Goal: Task Accomplishment & Management: Manage account settings

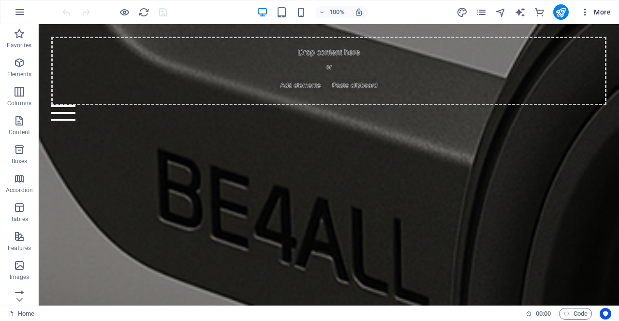
click at [585, 11] on icon "button" at bounding box center [585, 12] width 10 height 10
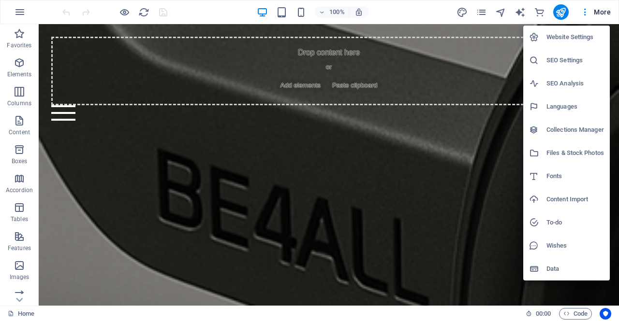
click at [432, 15] on div at bounding box center [309, 160] width 619 height 321
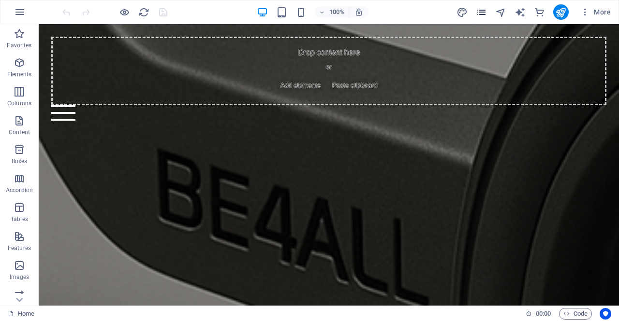
click at [478, 12] on icon "pages" at bounding box center [480, 12] width 11 height 11
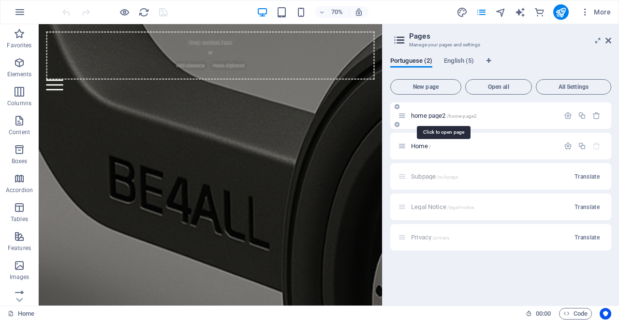
click at [426, 116] on span "home page2 /home-page2" at bounding box center [444, 115] width 66 height 7
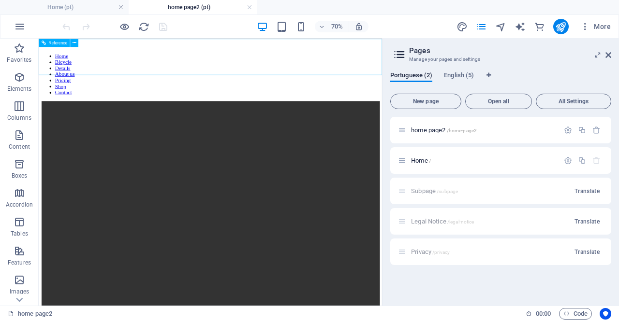
click at [505, 128] on div at bounding box center [284, 128] width 482 height 0
click at [468, 114] on div "New page Open all All Settings home page2 /home-page2 Home / Subpage /subpage T…" at bounding box center [500, 194] width 221 height 208
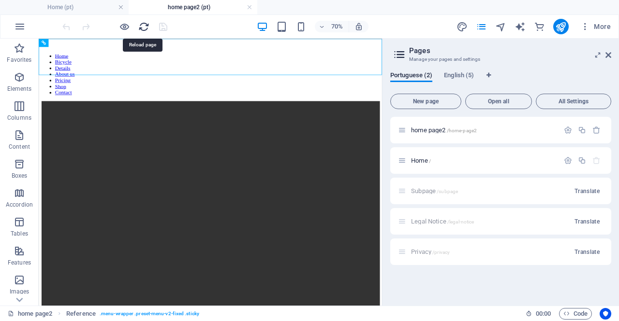
click at [146, 26] on icon "reload" at bounding box center [143, 26] width 11 height 11
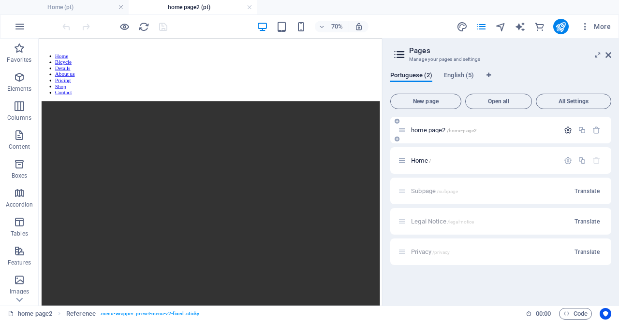
click at [568, 129] on icon "button" at bounding box center [567, 130] width 8 height 8
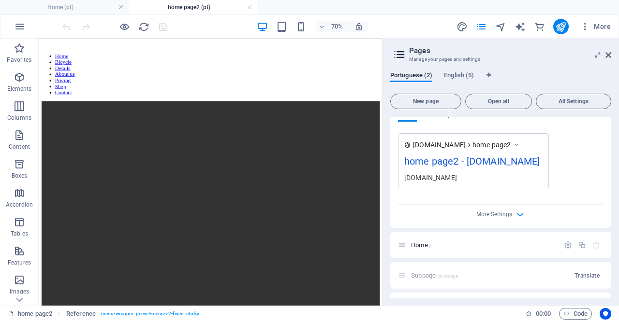
scroll to position [290, 0]
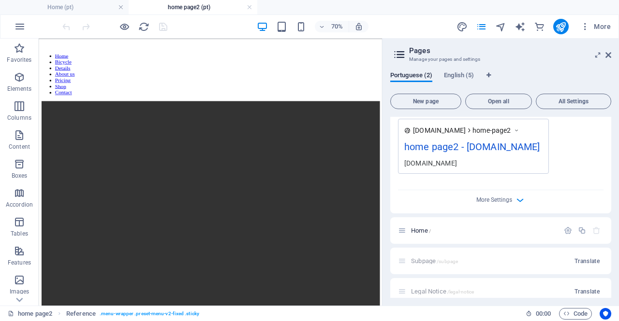
drag, startPoint x: 486, startPoint y: 145, endPoint x: 508, endPoint y: 144, distance: 21.8
click at [509, 144] on div "home page2 - [DOMAIN_NAME]" at bounding box center [473, 149] width 138 height 19
click at [518, 197] on icon "button" at bounding box center [519, 200] width 11 height 11
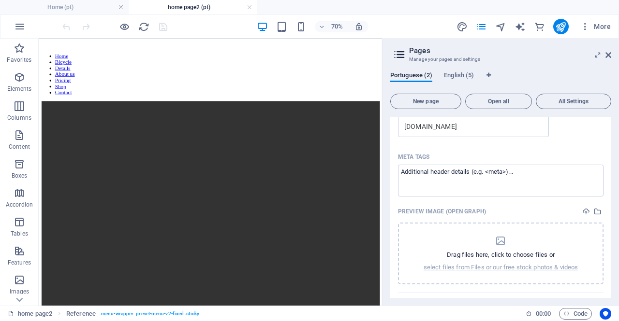
scroll to position [338, 0]
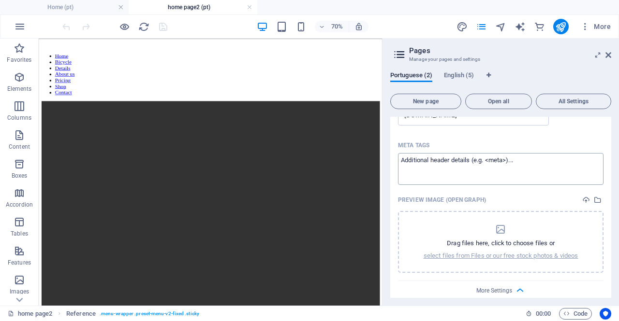
click at [510, 164] on textarea "Meta tags ​" at bounding box center [500, 168] width 205 height 31
drag, startPoint x: 518, startPoint y: 160, endPoint x: 431, endPoint y: 161, distance: 88.0
click at [431, 161] on textarea "Meta tags ​" at bounding box center [500, 168] width 205 height 31
click at [429, 159] on textarea "Meta tags ​" at bounding box center [500, 168] width 205 height 31
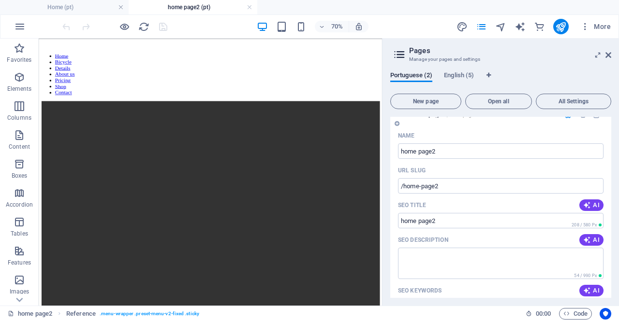
scroll to position [0, 0]
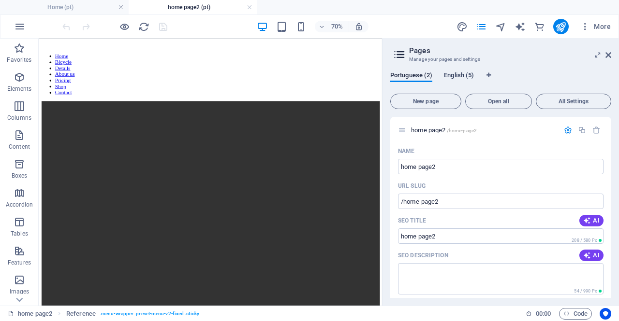
click at [450, 73] on span "English (5)" at bounding box center [459, 77] width 30 height 14
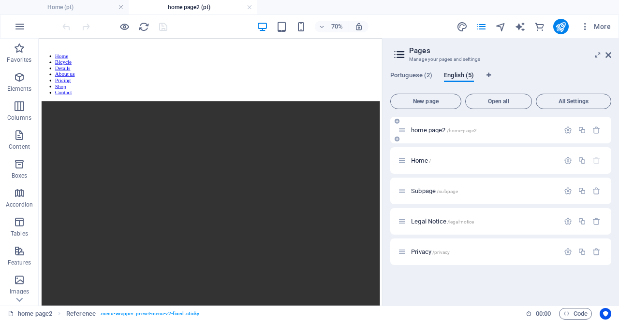
click at [402, 130] on icon at bounding box center [402, 130] width 8 height 8
click at [565, 129] on icon "button" at bounding box center [567, 130] width 8 height 8
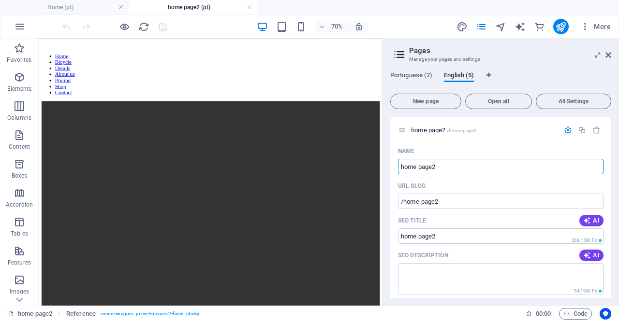
click at [401, 57] on icon at bounding box center [399, 55] width 14 height 14
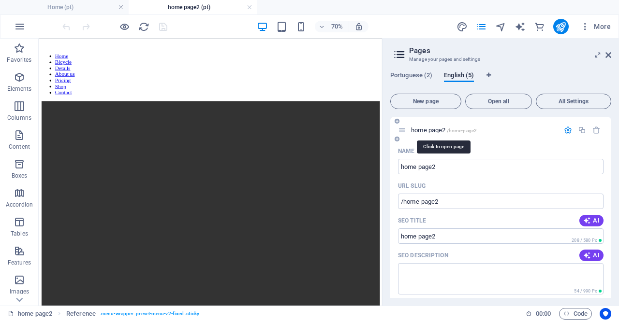
click at [429, 133] on span "home page2 /home-page2" at bounding box center [444, 130] width 66 height 7
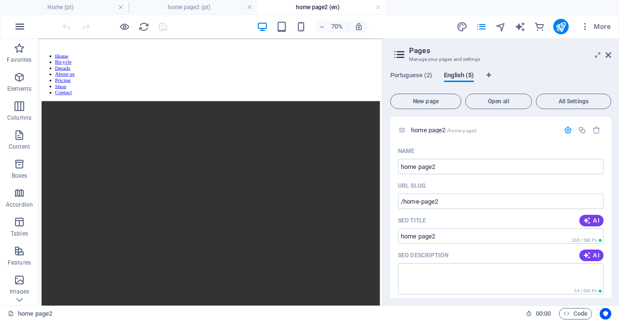
click at [19, 27] on icon "button" at bounding box center [20, 27] width 12 height 12
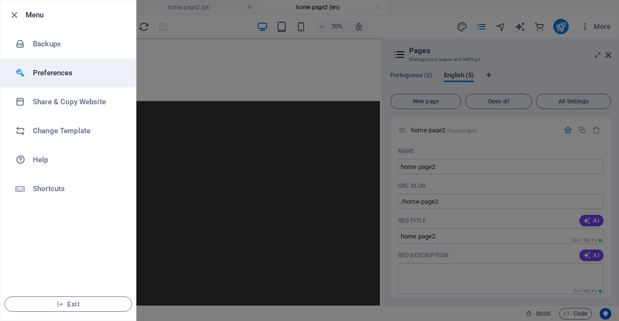
click at [55, 74] on h6 "Preferences" at bounding box center [77, 73] width 89 height 12
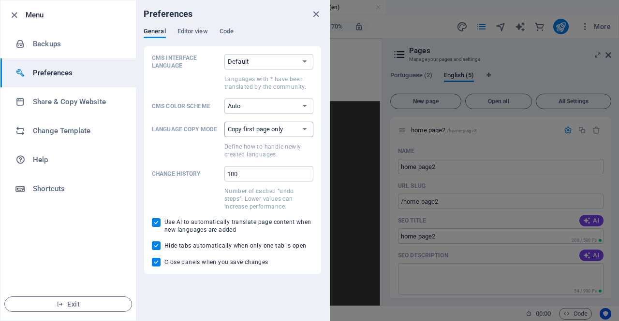
click at [305, 131] on select "Copy first page only Copy all pages" at bounding box center [268, 129] width 89 height 15
click at [306, 61] on select "Default Deutsch English Español Suomi* Français Magyar Italiano Nederlands Pols…" at bounding box center [268, 61] width 89 height 15
click at [203, 31] on span "Editor view" at bounding box center [192, 33] width 30 height 14
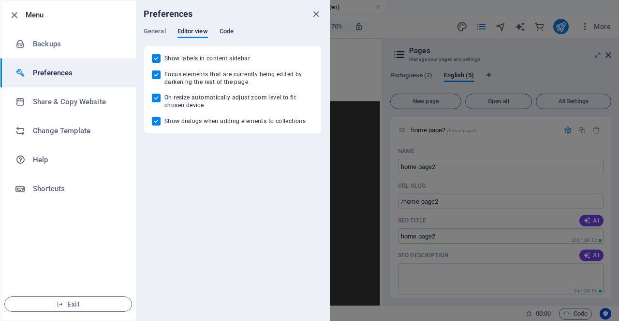
click at [223, 29] on span "Code" at bounding box center [226, 33] width 14 height 14
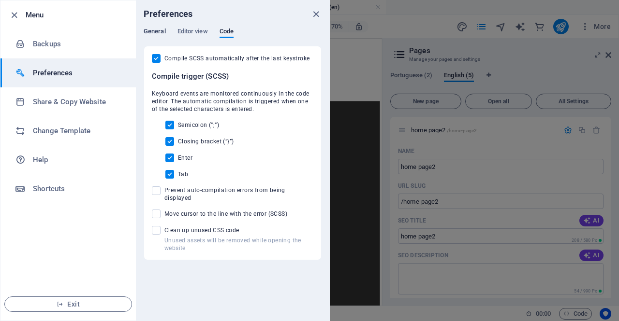
click at [152, 31] on span "General" at bounding box center [155, 33] width 22 height 14
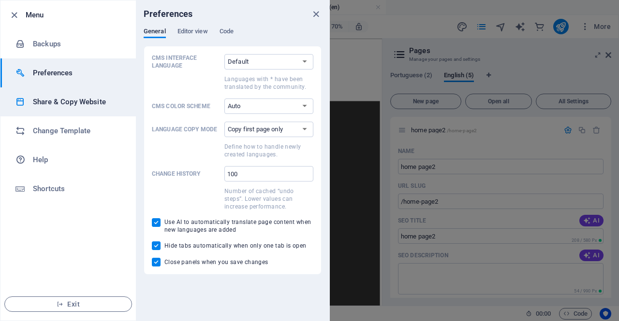
click at [81, 104] on h6 "Share & Copy Website" at bounding box center [77, 102] width 89 height 12
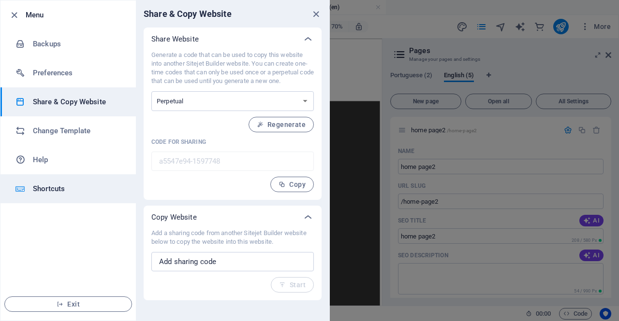
click at [46, 190] on h6 "Shortcuts" at bounding box center [77, 189] width 89 height 12
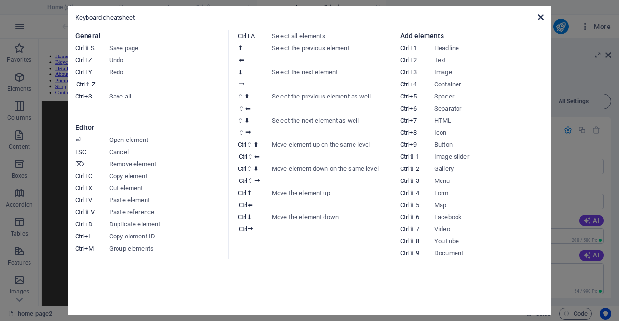
click at [541, 16] on icon at bounding box center [540, 18] width 6 height 8
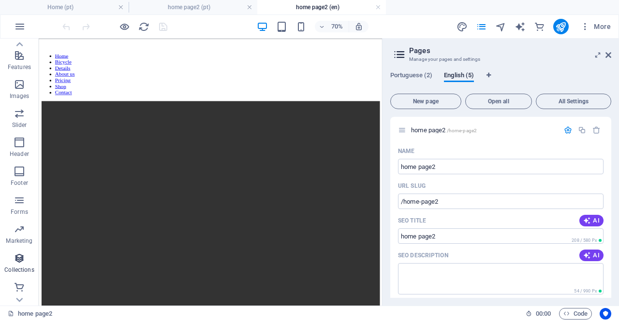
scroll to position [196, 0]
click at [22, 292] on icon "button" at bounding box center [20, 287] width 12 height 12
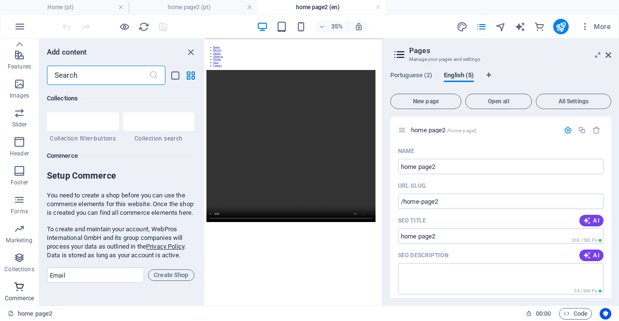
scroll to position [9312, 0]
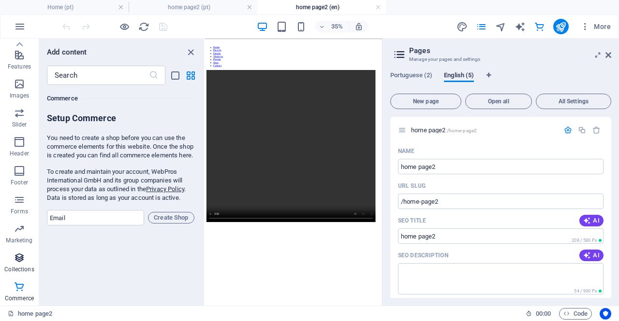
click at [20, 264] on span "Collections" at bounding box center [19, 263] width 39 height 23
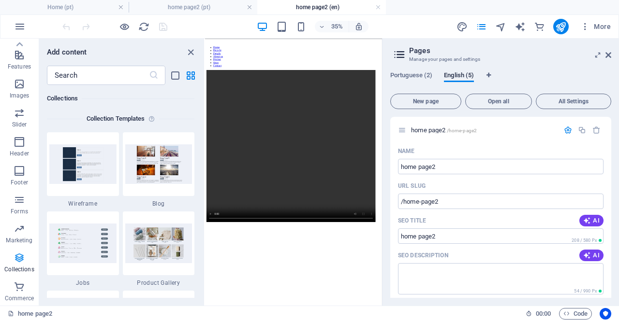
scroll to position [8846, 0]
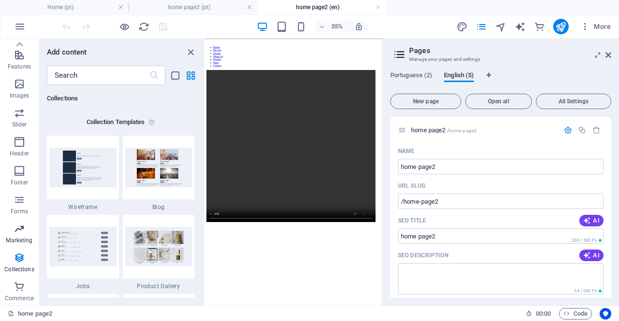
click at [21, 240] on p "Marketing" at bounding box center [19, 241] width 27 height 8
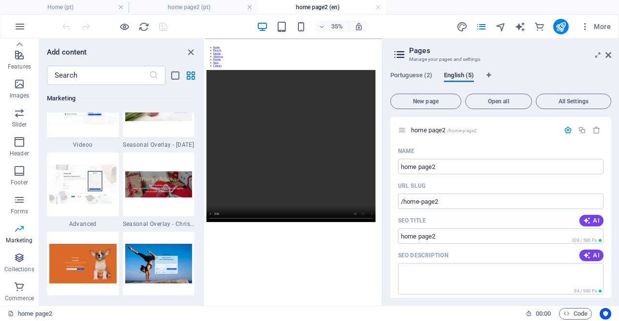
scroll to position [7871, 0]
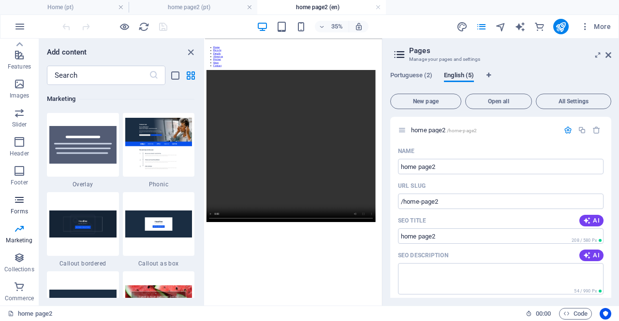
click at [24, 208] on p "Forms" at bounding box center [19, 212] width 17 height 8
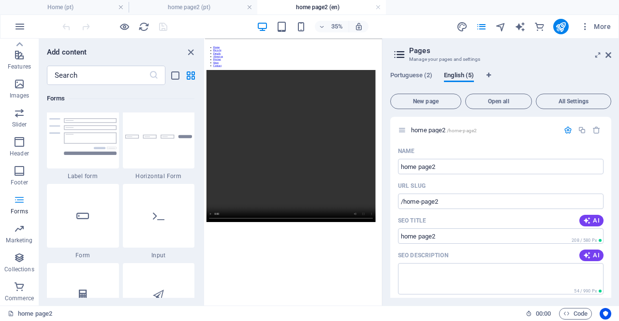
scroll to position [7055, 0]
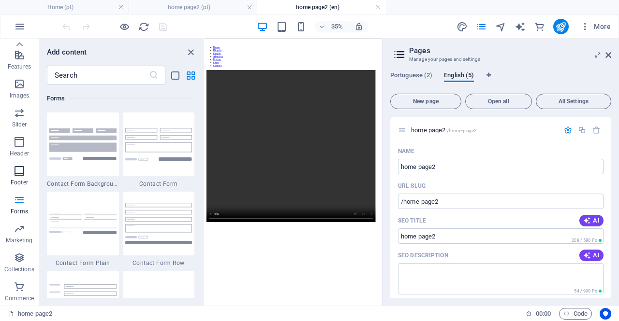
click at [24, 177] on span "Footer" at bounding box center [19, 176] width 39 height 23
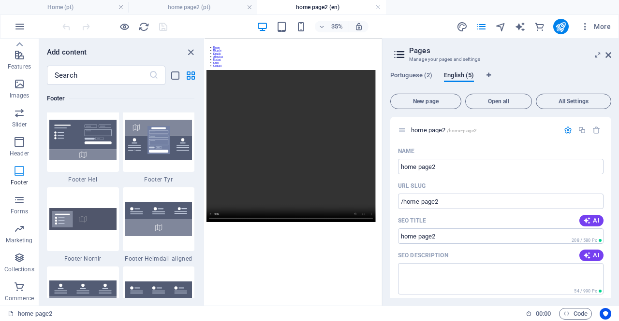
scroll to position [6397, 0]
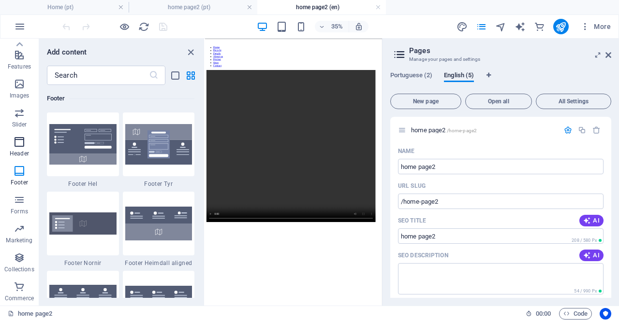
click at [24, 145] on icon "button" at bounding box center [20, 142] width 12 height 12
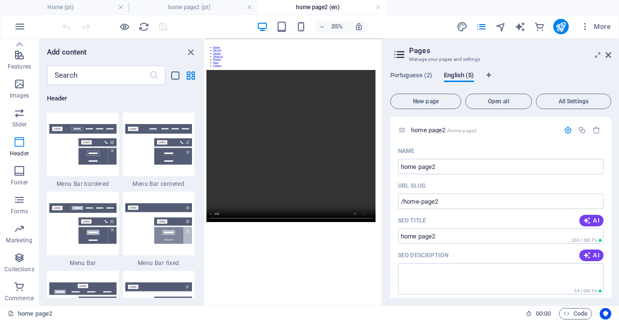
scroll to position [5819, 0]
click at [21, 118] on span "Slider" at bounding box center [19, 118] width 39 height 23
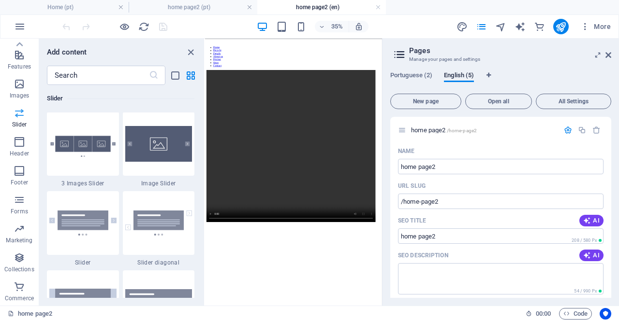
scroll to position [5478, 0]
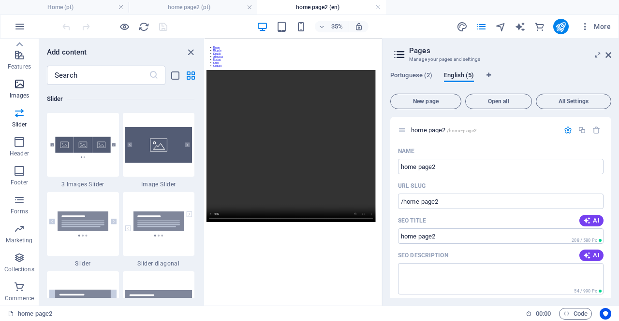
click at [19, 90] on span "Images" at bounding box center [19, 89] width 39 height 23
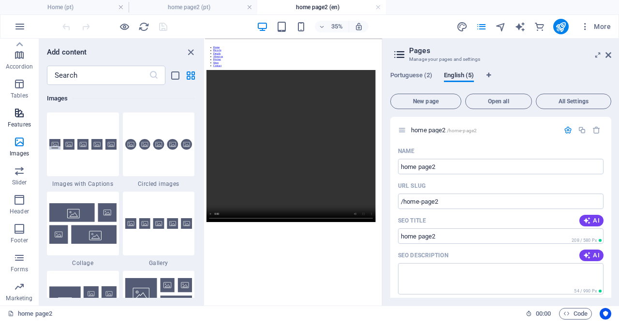
scroll to position [100, 0]
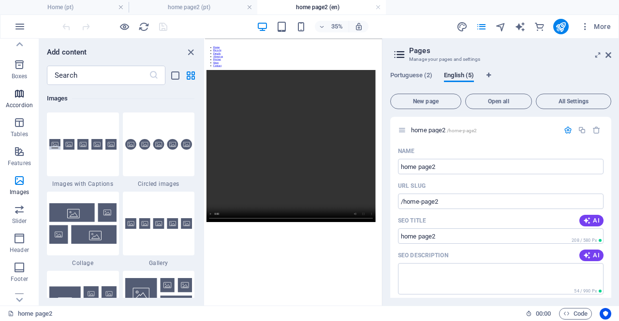
click at [19, 99] on icon "button" at bounding box center [20, 94] width 12 height 12
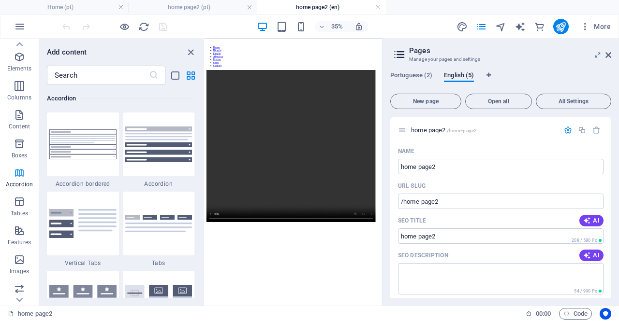
scroll to position [3, 0]
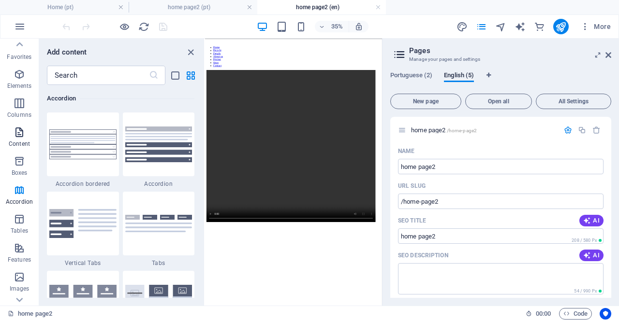
click at [18, 135] on icon "button" at bounding box center [20, 133] width 12 height 12
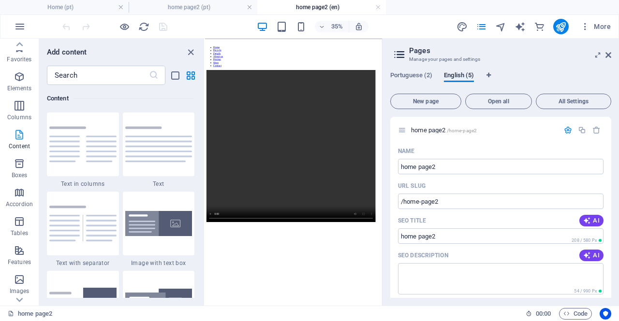
scroll to position [0, 0]
click at [21, 107] on icon "button" at bounding box center [20, 107] width 12 height 12
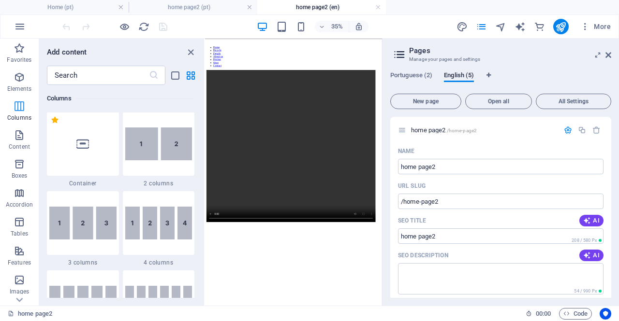
scroll to position [478, 0]
click at [21, 84] on span "Elements" at bounding box center [19, 83] width 39 height 23
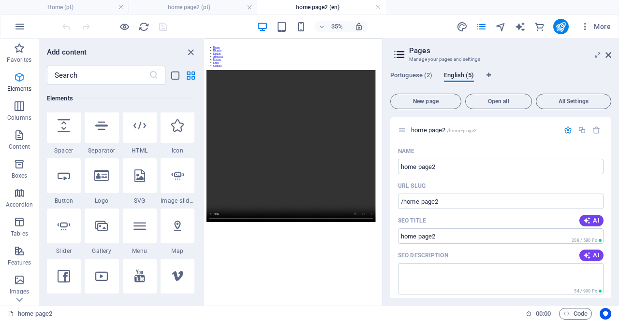
scroll to position [103, 0]
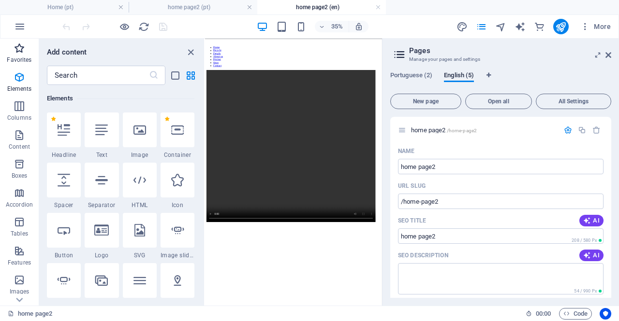
click at [21, 56] on span "Favorites" at bounding box center [19, 54] width 39 height 23
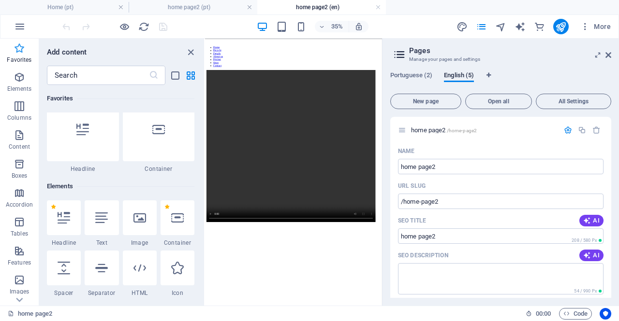
scroll to position [0, 0]
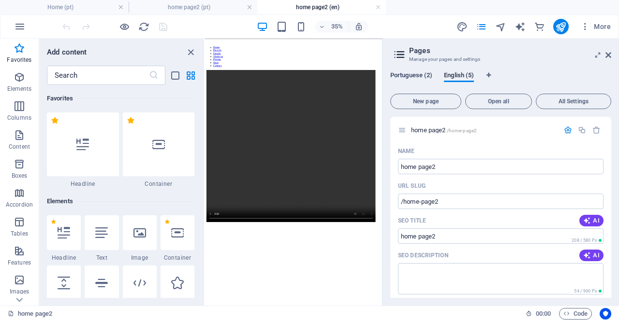
click at [416, 77] on span "Portuguese (2)" at bounding box center [411, 77] width 42 height 14
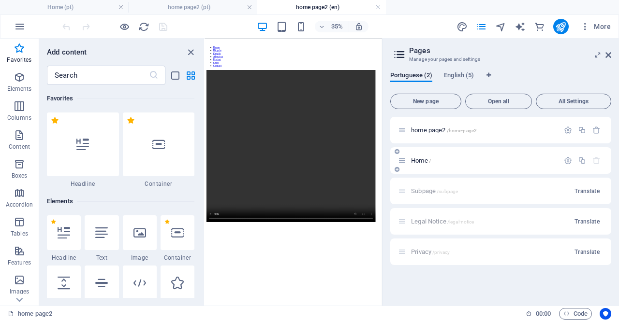
drag, startPoint x: 431, startPoint y: 130, endPoint x: 438, endPoint y: 152, distance: 22.8
click at [438, 161] on div "home page2 /home-page2 Home / Subpage /subpage Translate Legal Notice /legal-no…" at bounding box center [500, 191] width 221 height 148
drag, startPoint x: 439, startPoint y: 131, endPoint x: 436, endPoint y: 158, distance: 27.2
click at [436, 158] on div "home page2 /home-page2 Home / Subpage /subpage Translate Legal Notice /legal-no…" at bounding box center [500, 191] width 221 height 148
click at [436, 159] on p "Home /" at bounding box center [483, 161] width 145 height 6
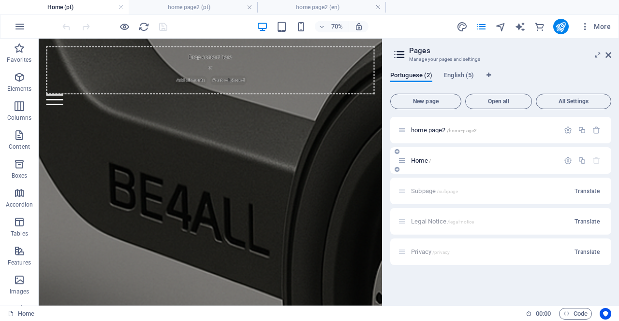
click at [424, 161] on span "Home /" at bounding box center [421, 160] width 20 height 7
click at [423, 161] on span "Home /" at bounding box center [421, 160] width 20 height 7
click at [568, 160] on icon "button" at bounding box center [567, 161] width 8 height 8
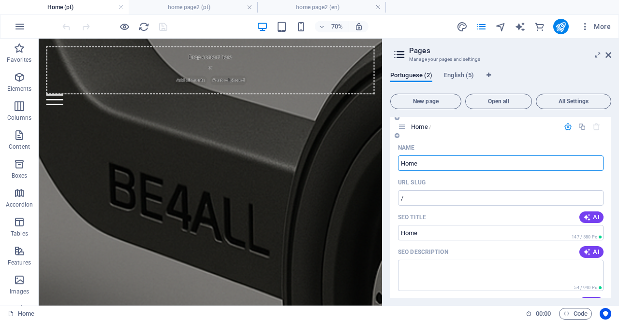
scroll to position [48, 0]
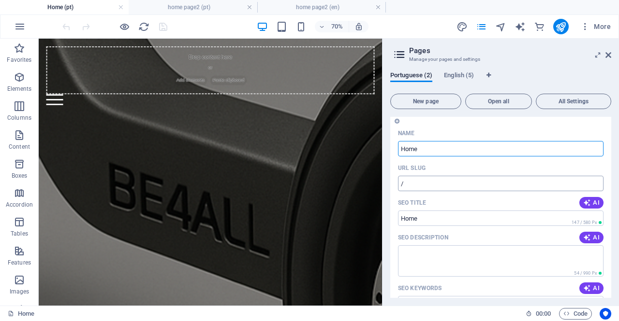
click at [457, 186] on input "/" at bounding box center [500, 183] width 205 height 15
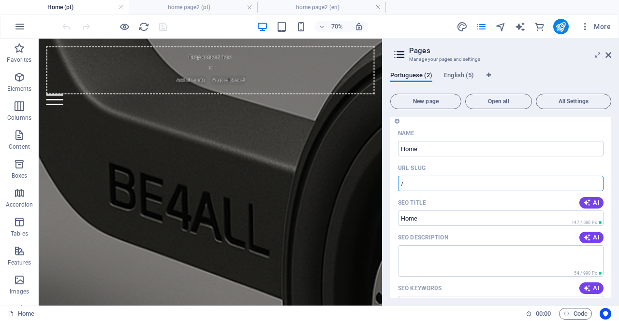
click at [466, 167] on div "URL SLUG" at bounding box center [500, 167] width 205 height 15
click at [460, 188] on input "/" at bounding box center [500, 183] width 205 height 15
type input "/home-page2"
click at [161, 25] on icon "save" at bounding box center [163, 26] width 11 height 11
checkbox input "false"
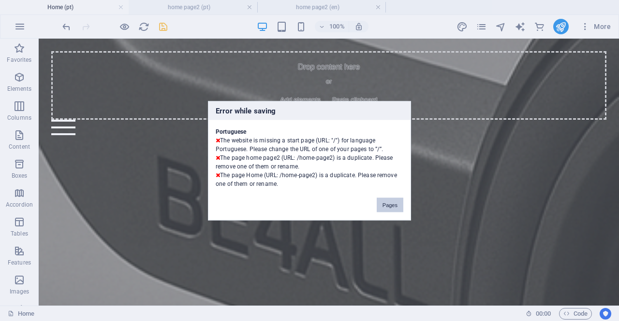
click at [391, 204] on button "Pages" at bounding box center [389, 205] width 27 height 14
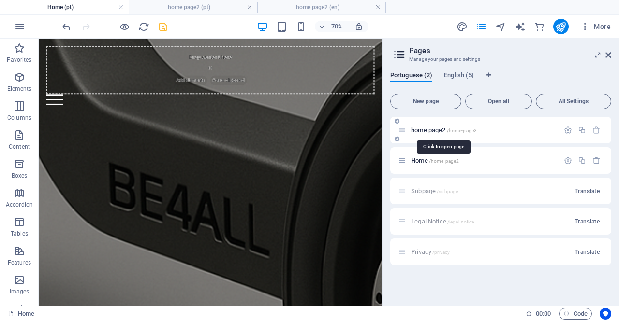
click at [419, 131] on span "home page2 /home-page2" at bounding box center [444, 130] width 66 height 7
click at [566, 128] on icon "button" at bounding box center [567, 130] width 8 height 8
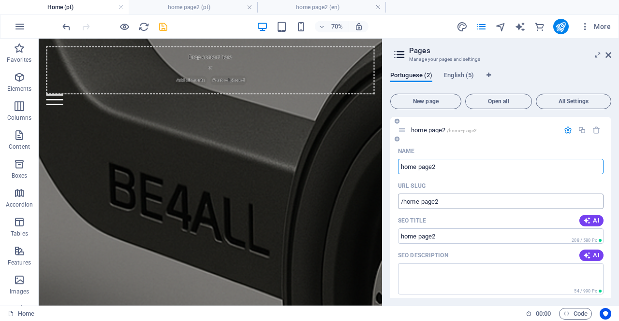
click at [454, 202] on input "/home-page2" at bounding box center [500, 201] width 205 height 15
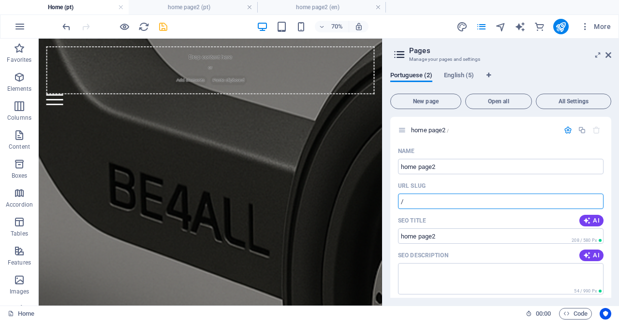
type input "/"
click at [234, 32] on div "70% More" at bounding box center [337, 26] width 554 height 15
click at [165, 29] on icon "save" at bounding box center [163, 26] width 11 height 11
checkbox input "false"
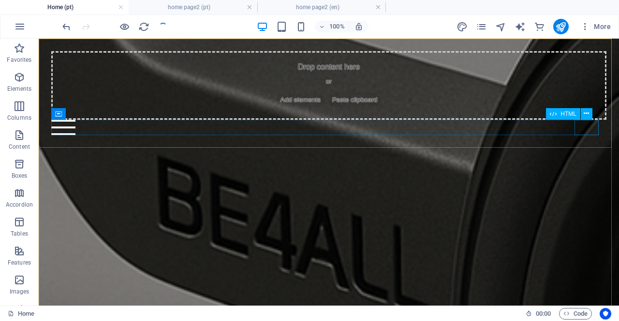
drag, startPoint x: 583, startPoint y: 121, endPoint x: 619, endPoint y: 158, distance: 51.6
click at [583, 121] on div at bounding box center [328, 127] width 554 height 15
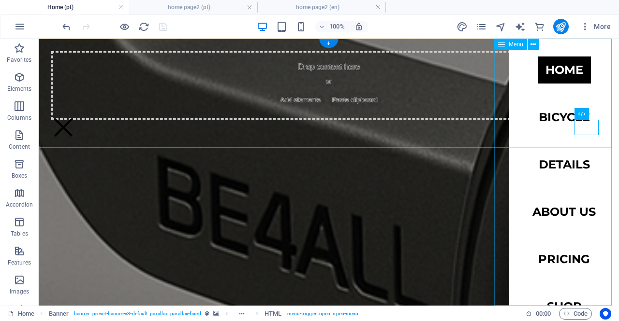
click at [541, 68] on nav "Home Bicycle Details About us Pricing Shop Contact" at bounding box center [564, 172] width 110 height 267
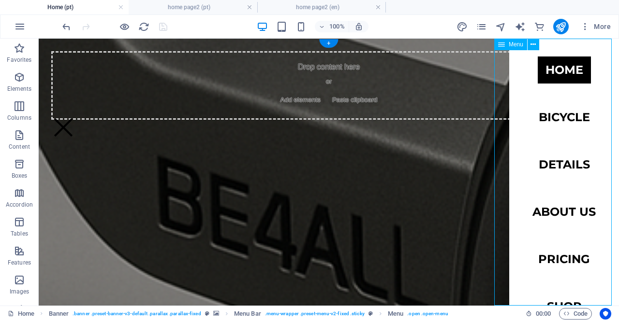
click at [549, 72] on nav "Home Bicycle Details About us Pricing Shop Contact" at bounding box center [564, 172] width 110 height 267
click at [547, 118] on nav "Home Bicycle Details About us Pricing Shop Contact" at bounding box center [564, 172] width 110 height 267
click at [548, 72] on nav "Home Bicycle Details About us Pricing Shop Contact" at bounding box center [564, 172] width 110 height 267
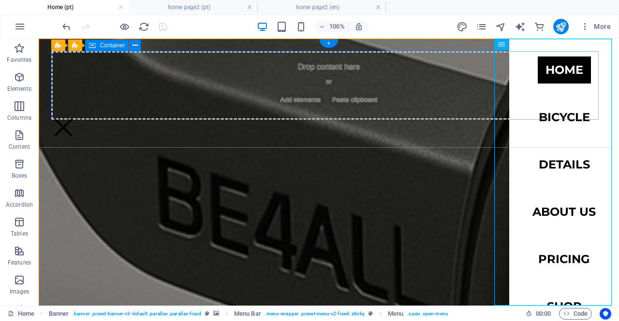
click at [206, 87] on div "Drop content here or Add elements Paste clipboard" at bounding box center [328, 85] width 554 height 69
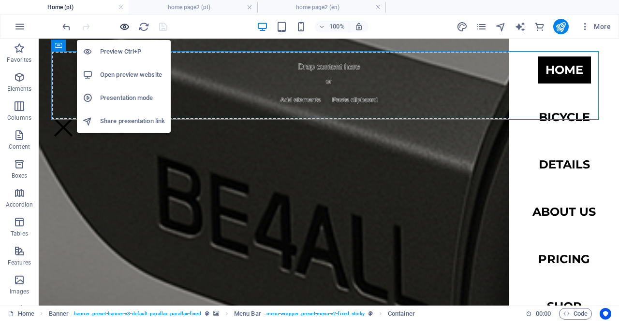
click at [125, 26] on icon "button" at bounding box center [124, 26] width 11 height 11
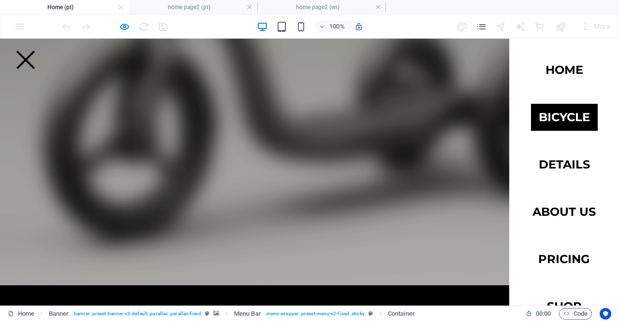
scroll to position [821, 0]
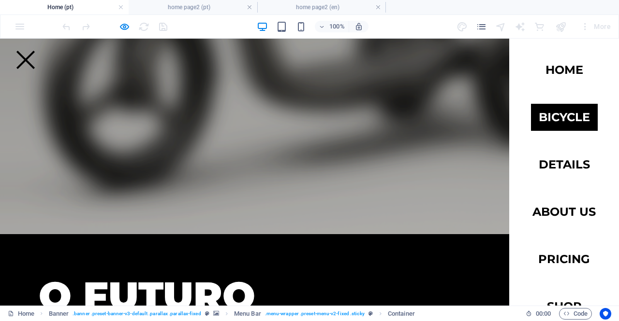
click at [35, 61] on div at bounding box center [25, 60] width 18 height 18
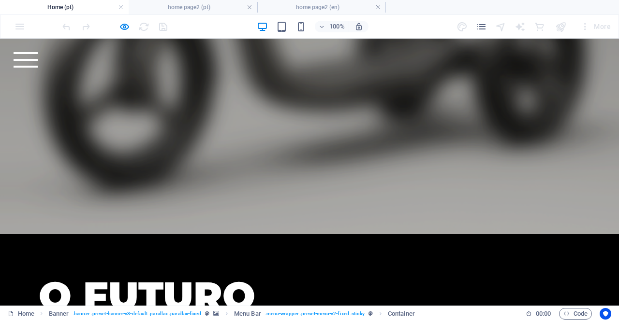
click at [67, 9] on h4 "Home (pt)" at bounding box center [64, 7] width 129 height 11
click at [187, 7] on h4 "home page2 (pt)" at bounding box center [193, 7] width 129 height 11
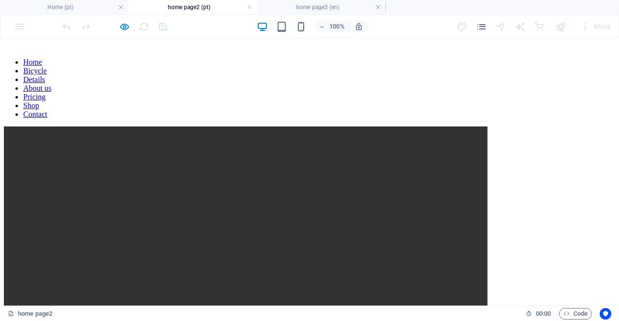
scroll to position [0, 0]
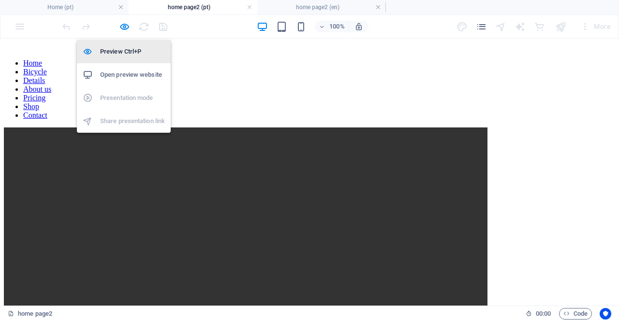
click at [125, 50] on h6 "Preview Ctrl+P" at bounding box center [132, 52] width 65 height 12
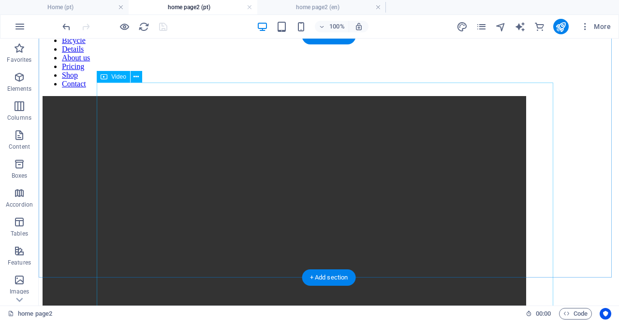
scroll to position [59, 0]
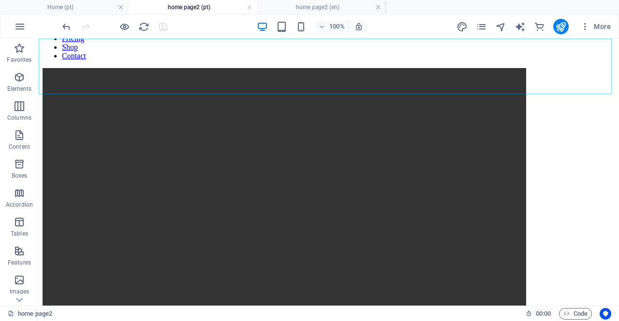
click at [594, 68] on div at bounding box center [329, 68] width 572 height 0
click at [555, 60] on nav "Home Bicycle Details About us Pricing Shop Contact" at bounding box center [329, 30] width 572 height 61
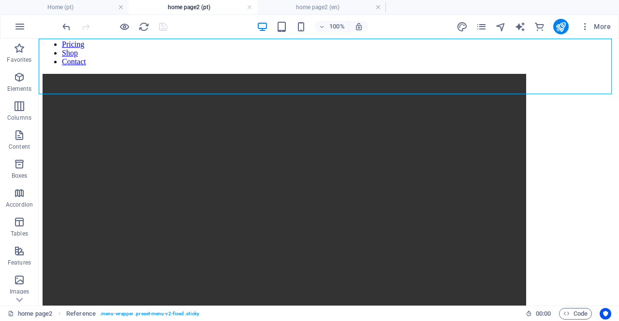
click at [555, 66] on nav "Home Bicycle Details About us Pricing Shop Contact" at bounding box center [329, 35] width 572 height 61
click at [549, 66] on nav "Home Bicycle Details About us Pricing Shop Contact" at bounding box center [329, 35] width 572 height 61
click at [547, 66] on nav "Home Bicycle Details About us Pricing Shop Contact" at bounding box center [329, 35] width 572 height 61
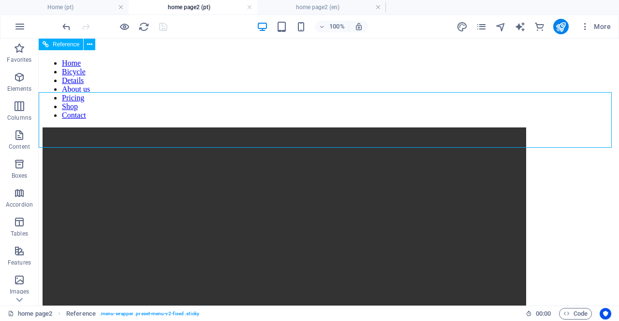
scroll to position [0, 0]
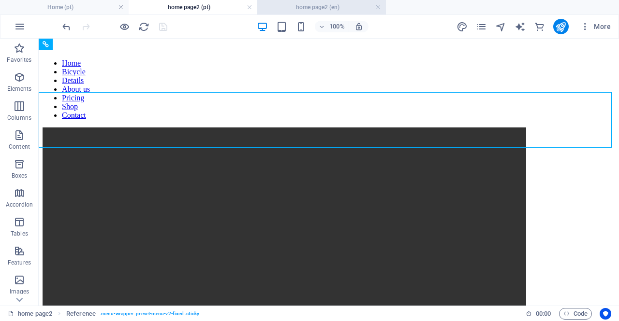
click at [318, 8] on h4 "home page2 (en)" at bounding box center [321, 7] width 129 height 11
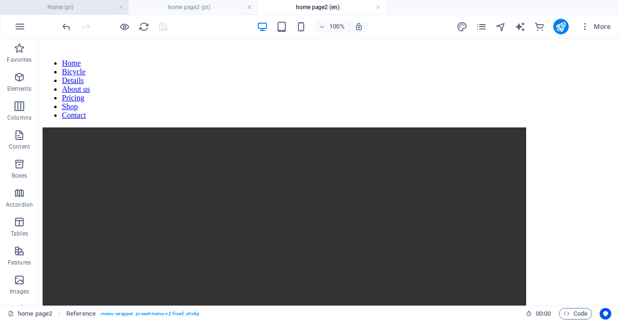
click at [54, 7] on h4 "Home (pt)" at bounding box center [64, 7] width 129 height 11
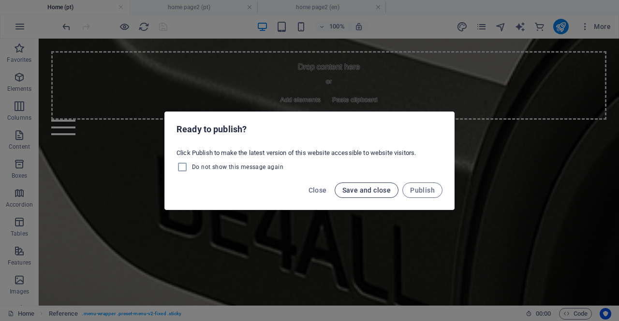
click at [383, 192] on span "Save and close" at bounding box center [366, 191] width 49 height 8
